Goal: Transaction & Acquisition: Subscribe to service/newsletter

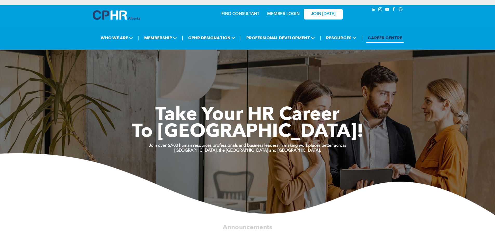
click at [278, 14] on link "MEMBER LOGIN" at bounding box center [283, 14] width 32 height 4
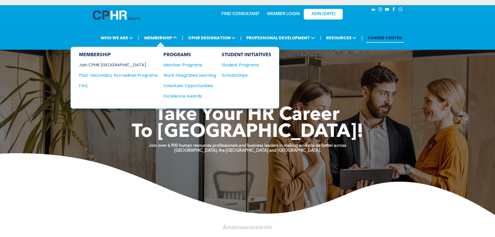
click at [104, 65] on div "Join CPHR [GEOGRAPHIC_DATA]" at bounding box center [114, 65] width 71 height 6
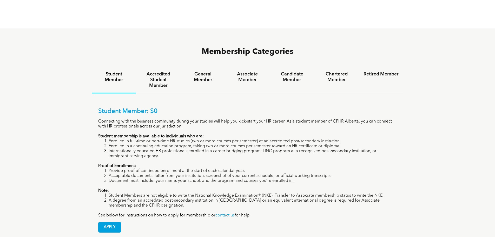
scroll to position [364, 0]
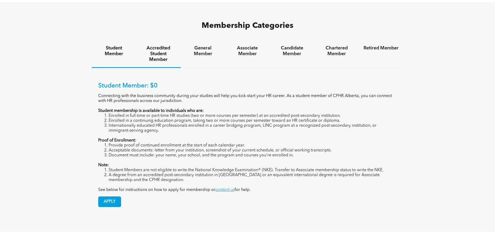
click at [156, 45] on h4 "Accredited Student Member" at bounding box center [158, 53] width 35 height 17
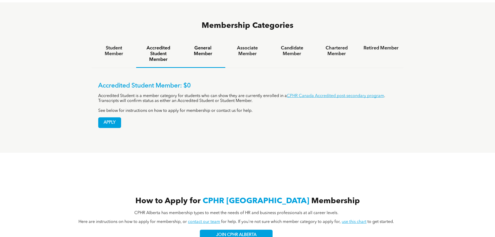
click at [206, 45] on h4 "General Member" at bounding box center [202, 50] width 35 height 11
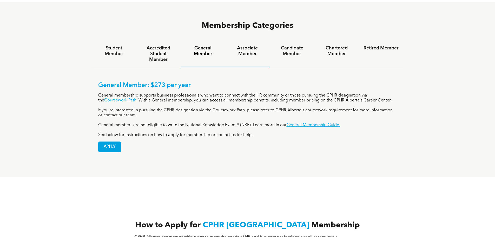
click at [246, 45] on h4 "Associate Member" at bounding box center [247, 50] width 35 height 11
